Goal: Transaction & Acquisition: Download file/media

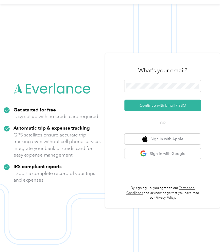
click at [179, 102] on button "Continue with Email / SSO" at bounding box center [162, 106] width 77 height 12
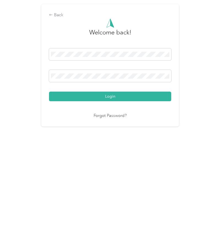
click at [119, 153] on button "Login" at bounding box center [110, 158] width 122 height 10
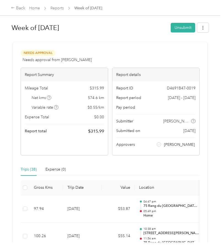
click at [36, 7] on link "Home" at bounding box center [34, 8] width 11 height 5
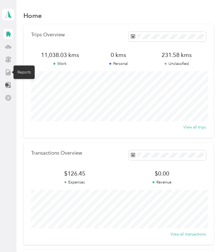
click at [9, 69] on icon at bounding box center [8, 72] width 6 height 6
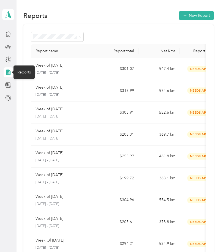
click at [79, 73] on p "[DATE] - [DATE]" at bounding box center [64, 72] width 57 height 5
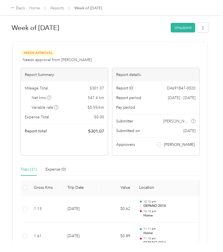
click at [203, 29] on icon "button" at bounding box center [202, 28] width 1 height 4
click at [190, 47] on span "Download" at bounding box center [190, 48] width 18 height 6
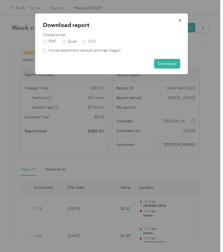
click at [180, 19] on icon "button" at bounding box center [180, 20] width 4 height 4
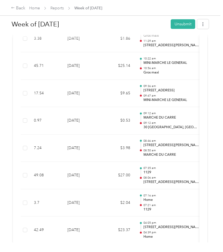
scroll to position [390, 0]
click at [205, 22] on span "button" at bounding box center [203, 24] width 4 height 5
click at [190, 43] on span "Download" at bounding box center [190, 45] width 18 height 6
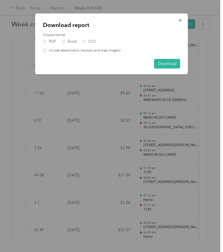
click at [169, 62] on button "Download" at bounding box center [167, 64] width 26 height 10
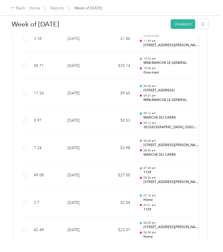
scroll to position [0, 0]
